Goal: Task Accomplishment & Management: Manage account settings

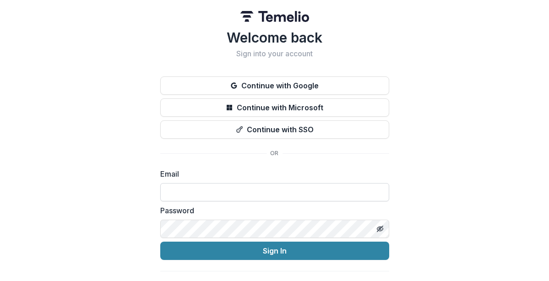
click at [268, 189] on input at bounding box center [274, 192] width 229 height 18
type input "**********"
click at [381, 228] on icon "Toggle password visibility" at bounding box center [381, 229] width 4 height 3
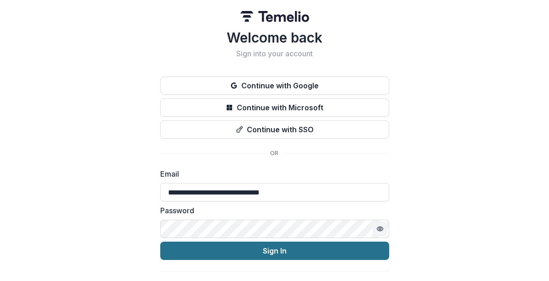
click at [274, 256] on button "Sign In" at bounding box center [274, 251] width 229 height 18
